Goal: Information Seeking & Learning: Learn about a topic

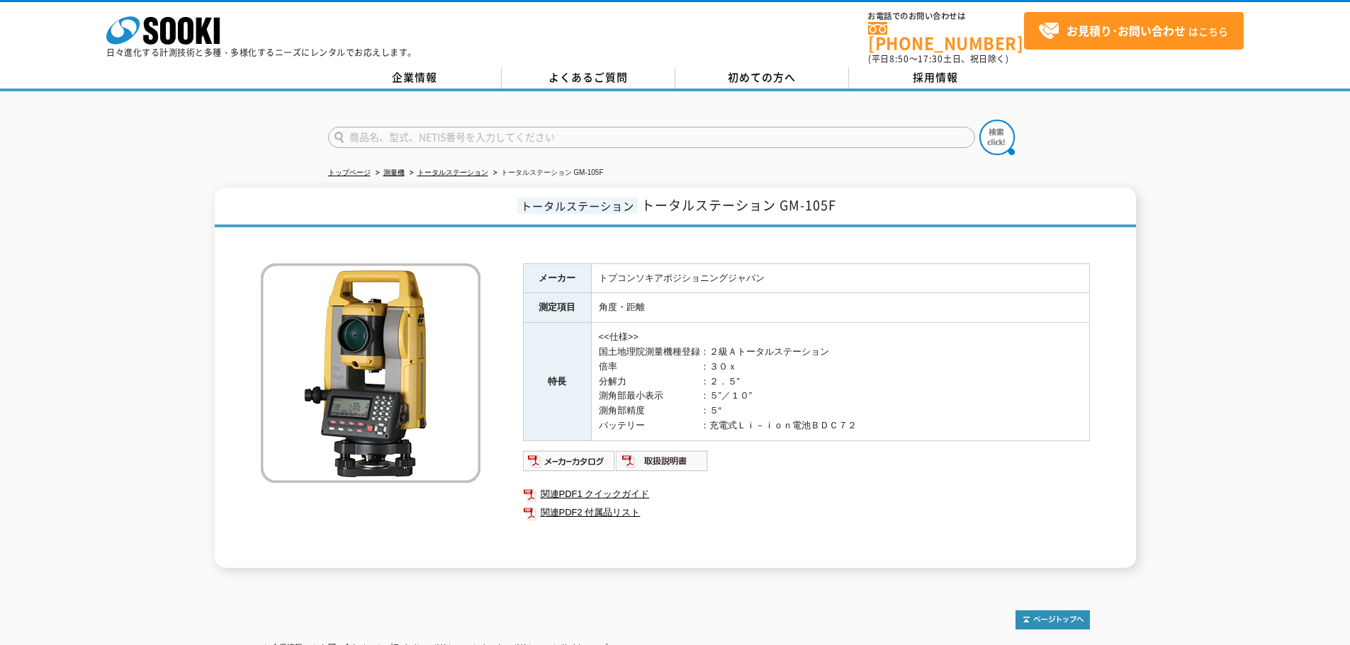
click at [585, 453] on img at bounding box center [569, 461] width 93 height 23
click at [444, 133] on input "text" at bounding box center [651, 137] width 647 height 21
type input "[DATE]"
click at [979, 120] on button at bounding box center [996, 137] width 35 height 35
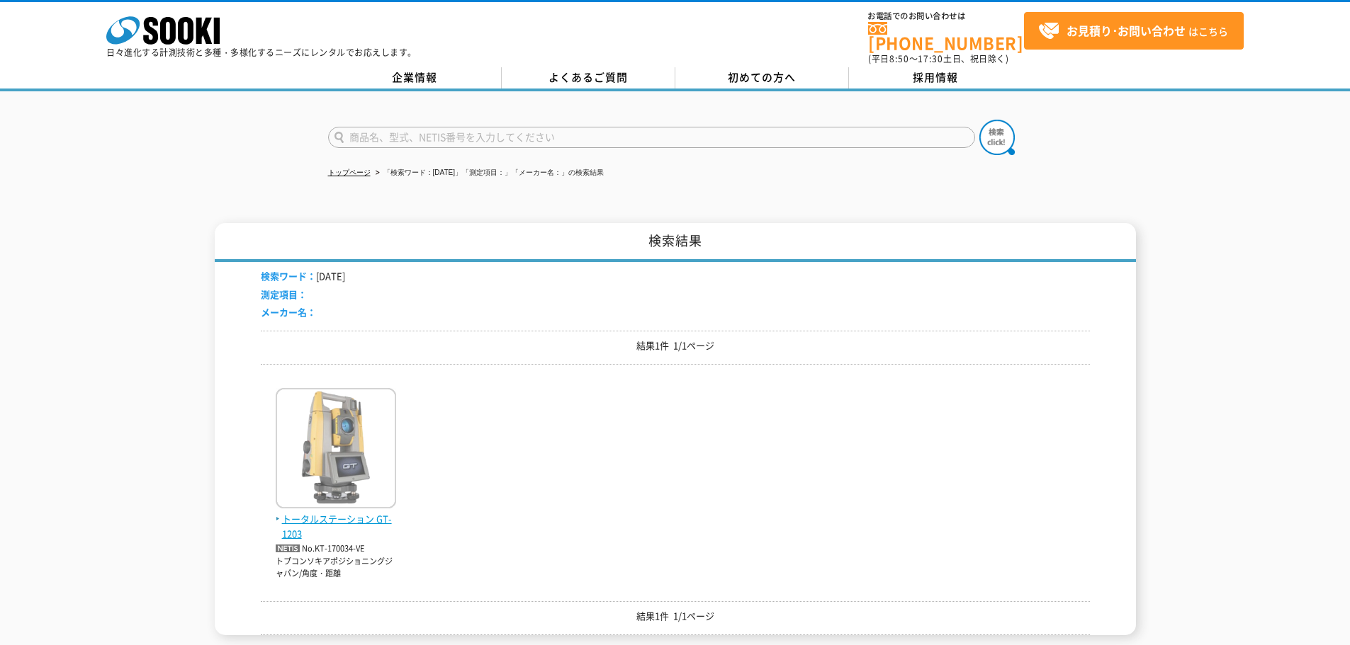
click at [360, 438] on img at bounding box center [336, 450] width 120 height 124
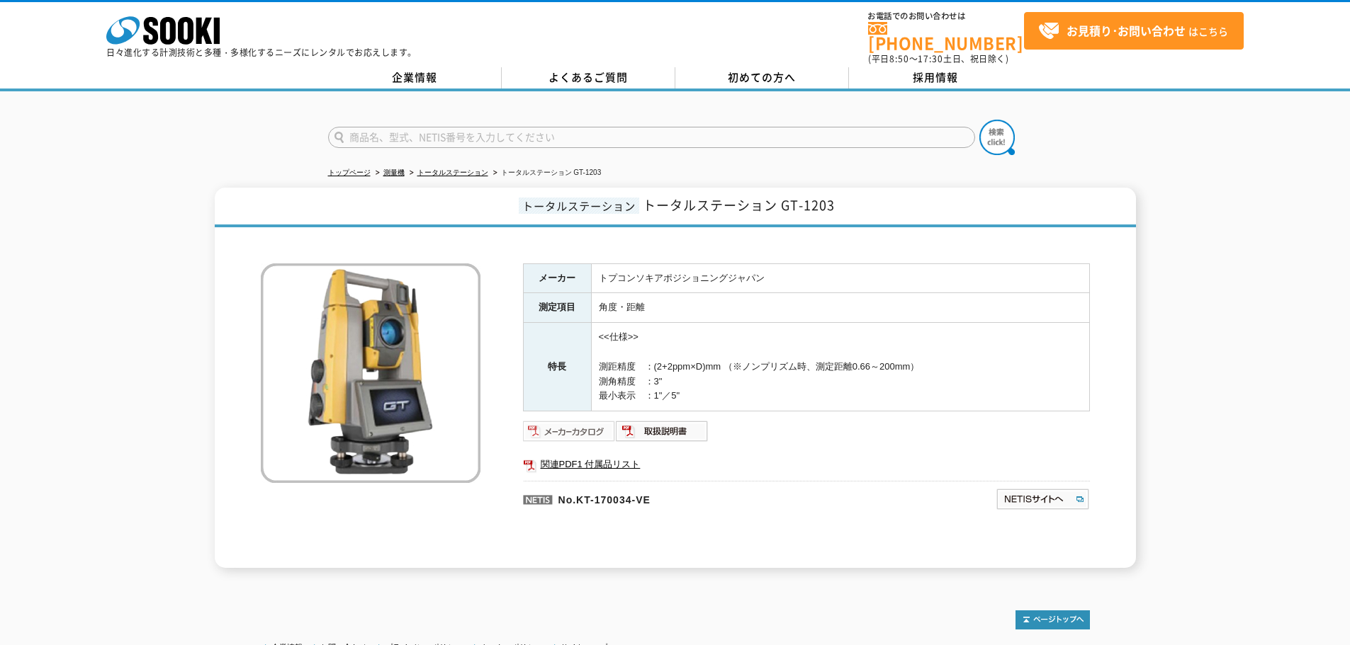
click at [588, 420] on img at bounding box center [569, 431] width 93 height 23
click at [624, 456] on link "関連PDF1 付属品リスト" at bounding box center [806, 465] width 567 height 18
click at [507, 135] on input "text" at bounding box center [651, 137] width 647 height 21
type input "iCS"
click at [992, 130] on img at bounding box center [996, 137] width 35 height 35
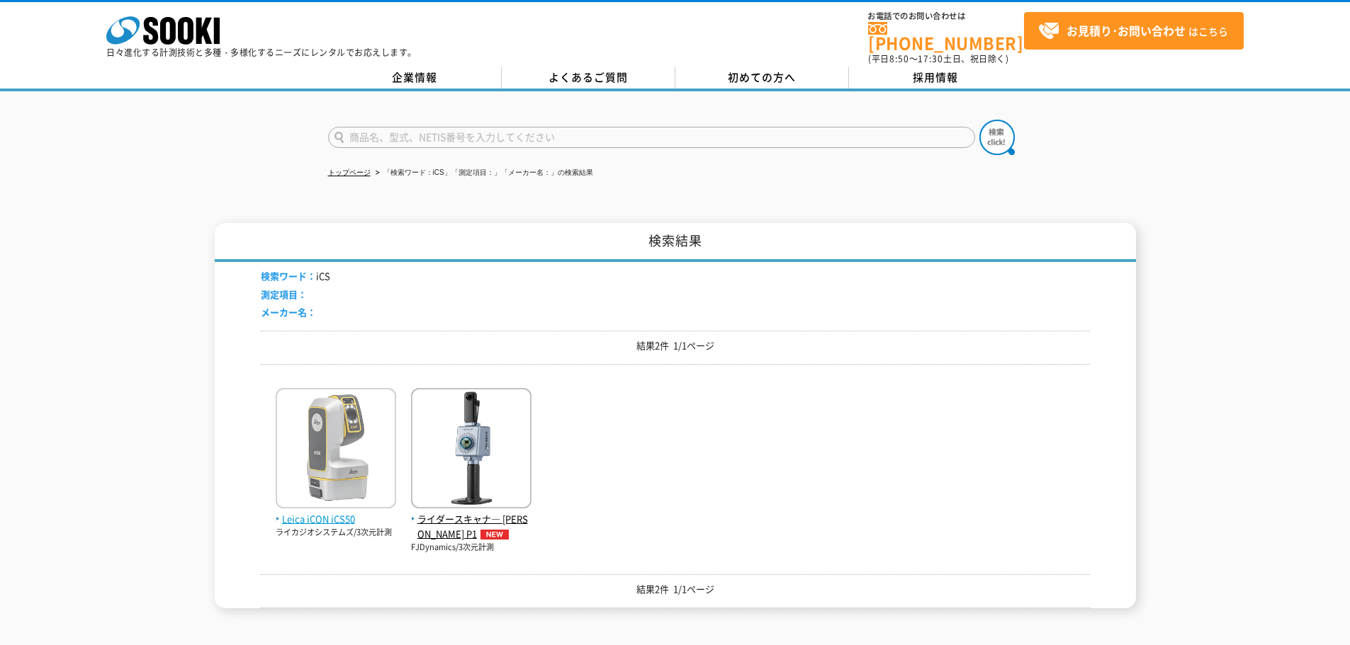
click at [321, 422] on img at bounding box center [336, 450] width 120 height 124
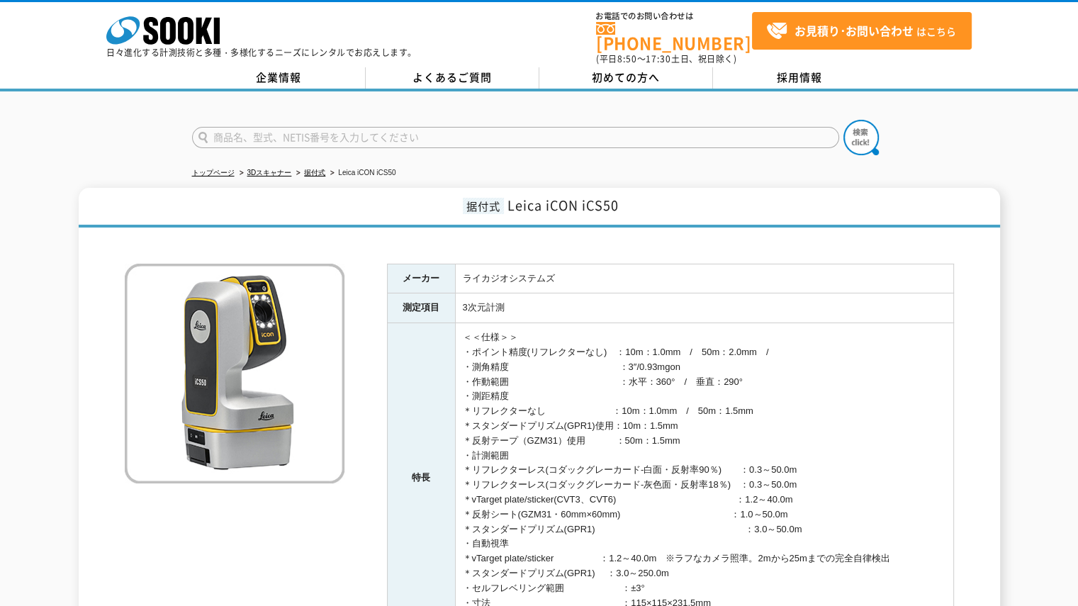
click at [440, 311] on th "測定項目" at bounding box center [421, 308] width 68 height 30
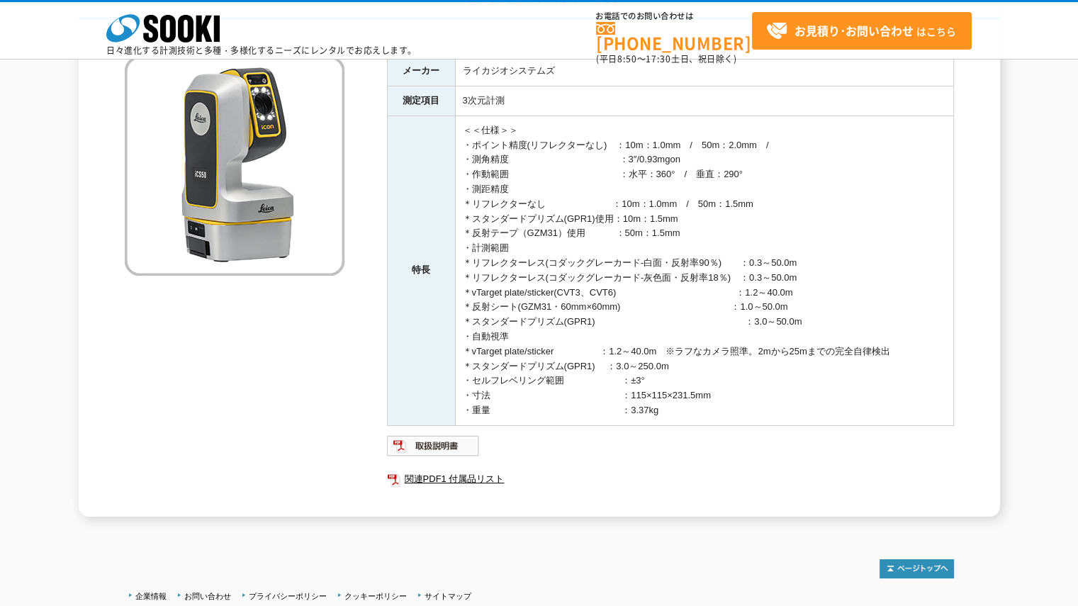
scroll to position [71, 0]
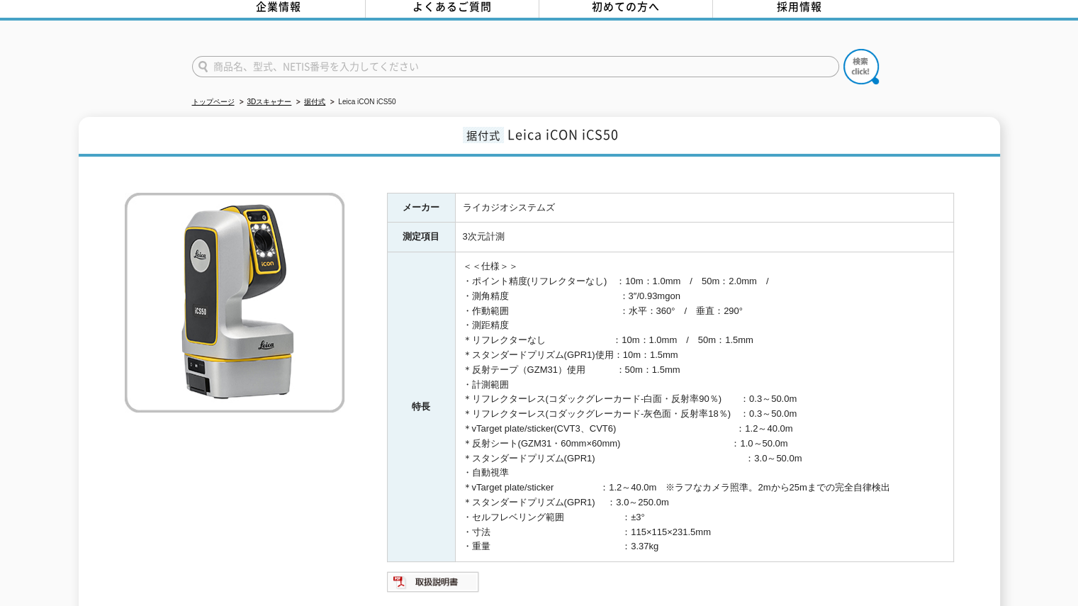
drag, startPoint x: 638, startPoint y: 255, endPoint x: 708, endPoint y: 249, distance: 70.4
click at [638, 255] on td "＜＜仕様＞＞ ・ポイント精度(リフレクターなし)　：10m：1.0mm　/　50m：2.0mm　/ ・測角精度　　　　　　　　　　　　：3″/0.93mgon…" at bounding box center [704, 407] width 498 height 310
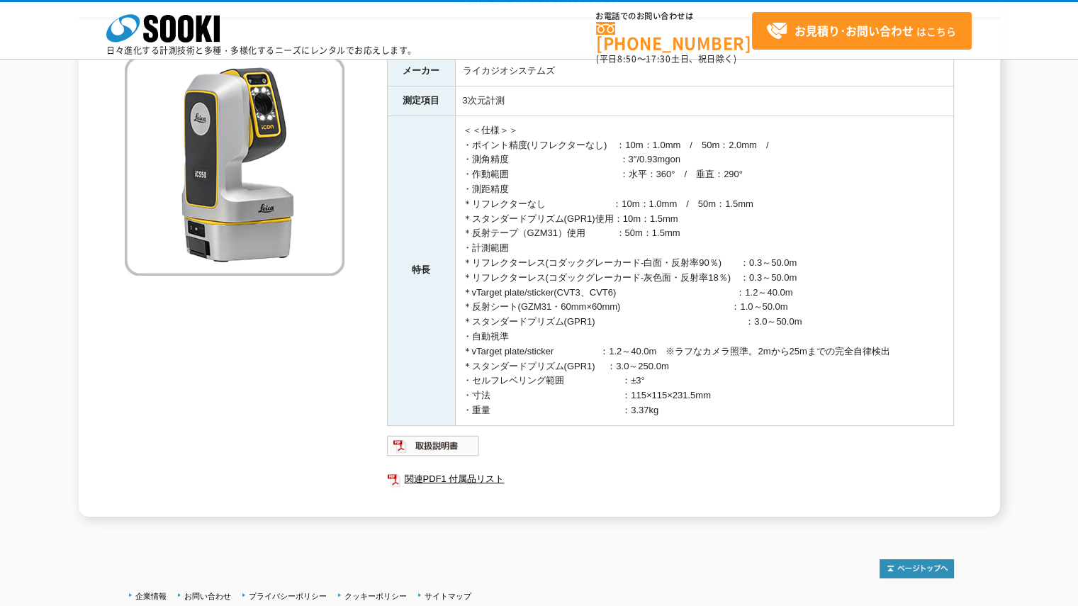
scroll to position [0, 0]
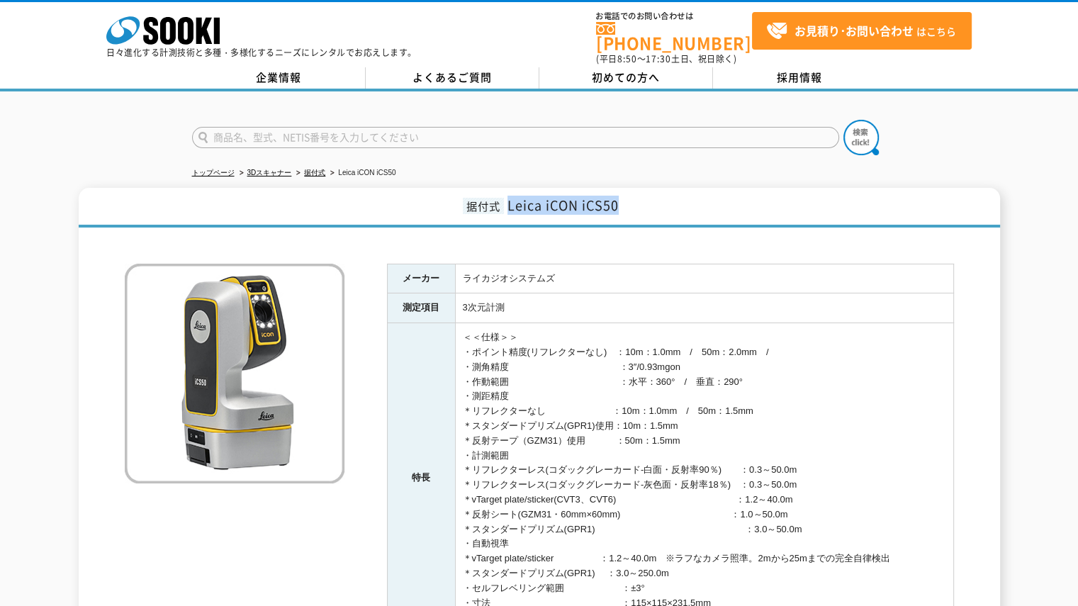
drag, startPoint x: 507, startPoint y: 187, endPoint x: 626, endPoint y: 186, distance: 119.0
click at [626, 188] on h1 "据付式 Leica iCON iCS50" at bounding box center [539, 208] width 921 height 40
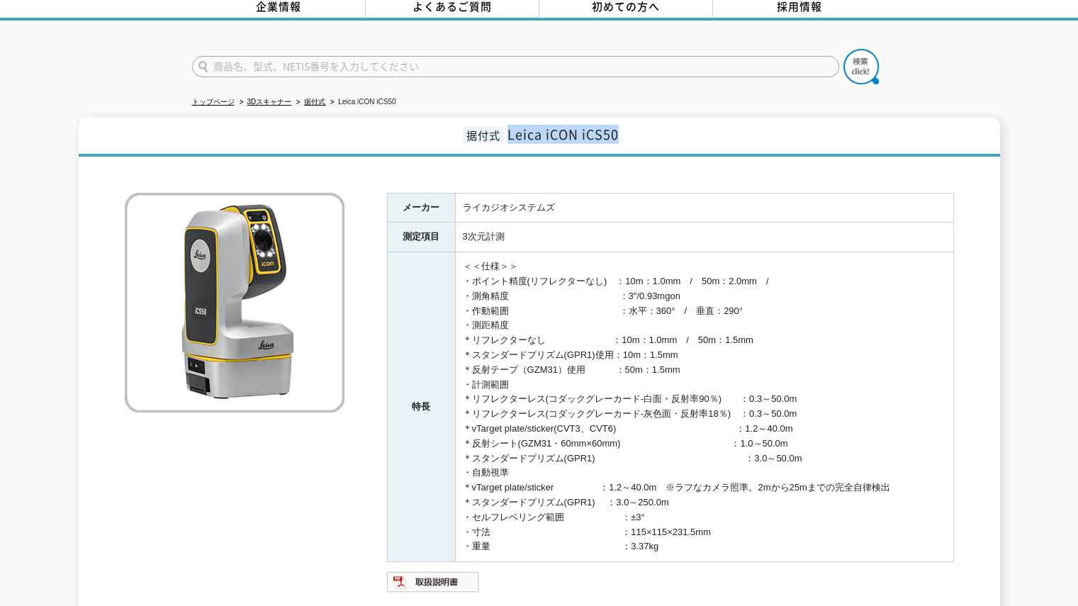
scroll to position [142, 0]
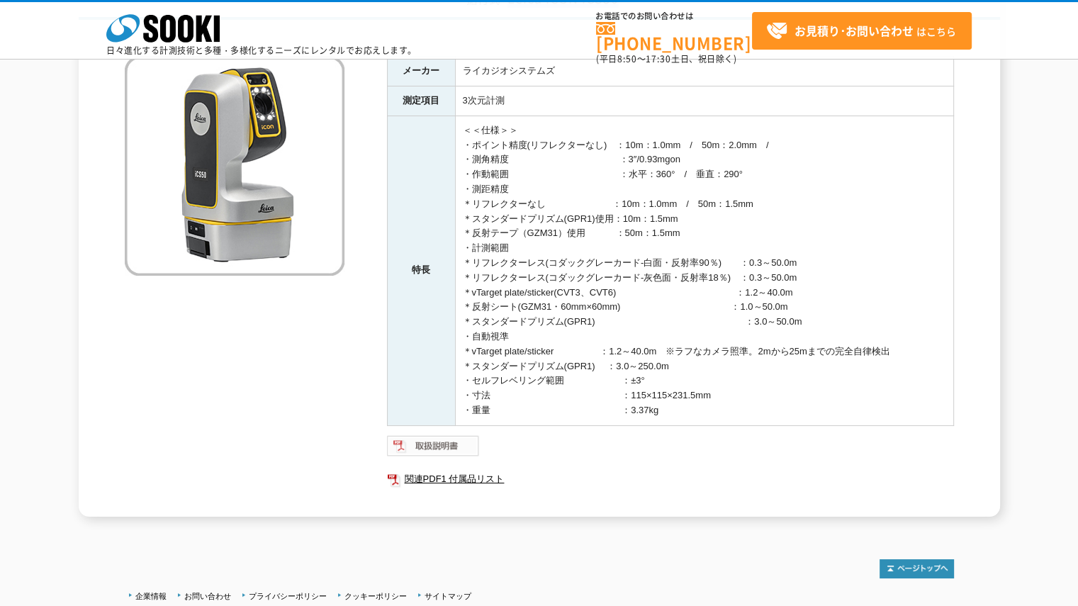
click at [423, 435] on img at bounding box center [433, 445] width 93 height 23
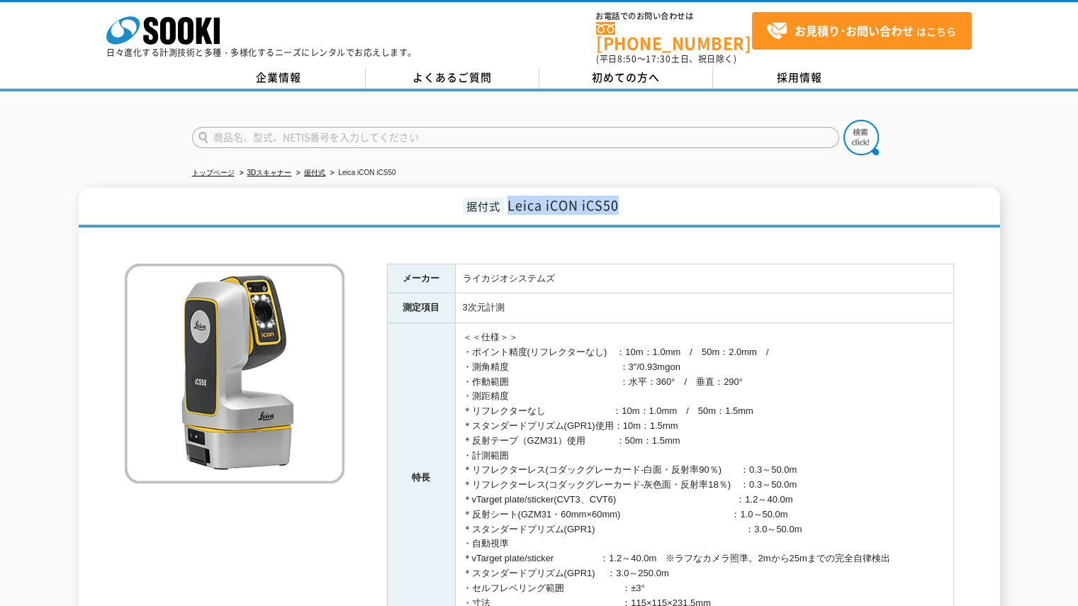
scroll to position [71, 0]
